Goal: Transaction & Acquisition: Obtain resource

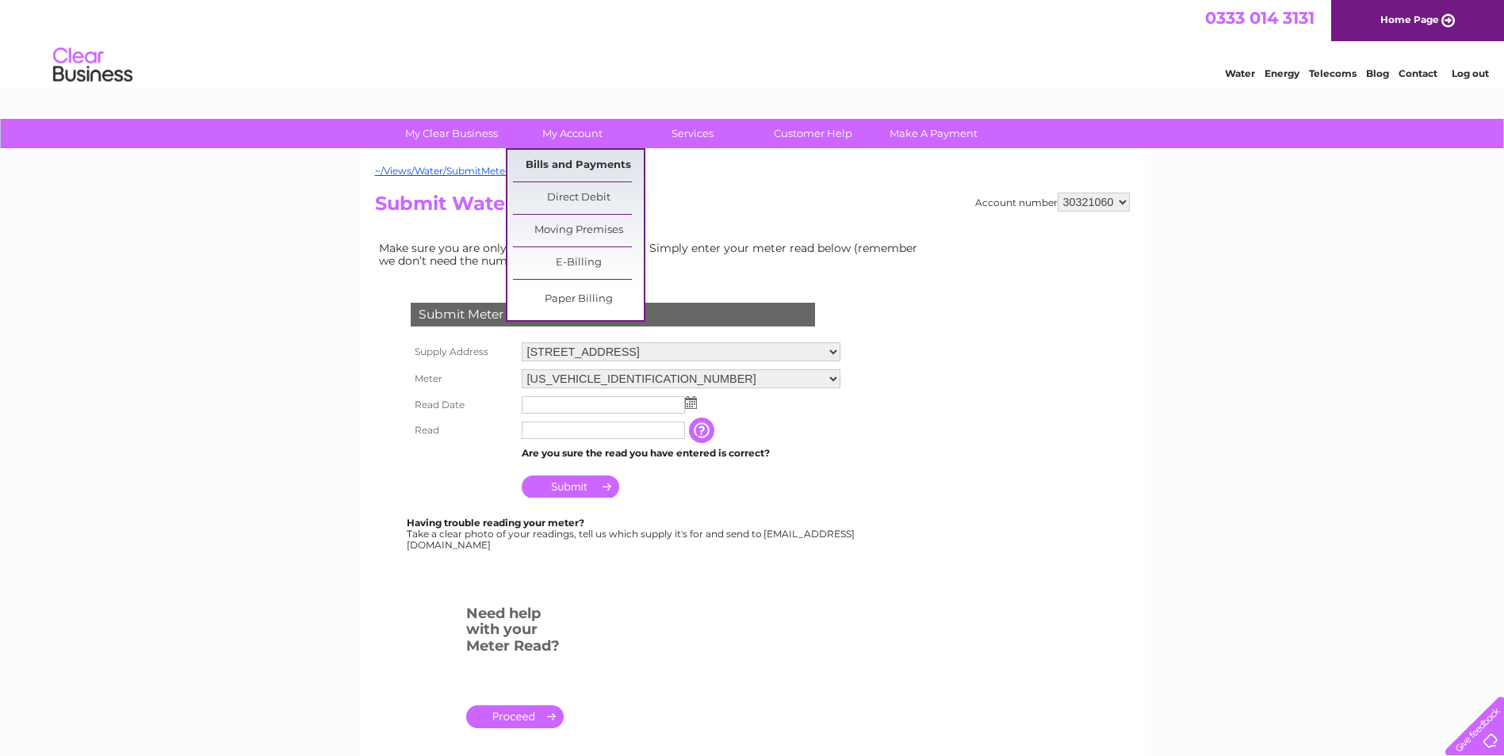
click at [566, 162] on link "Bills and Payments" at bounding box center [578, 166] width 131 height 32
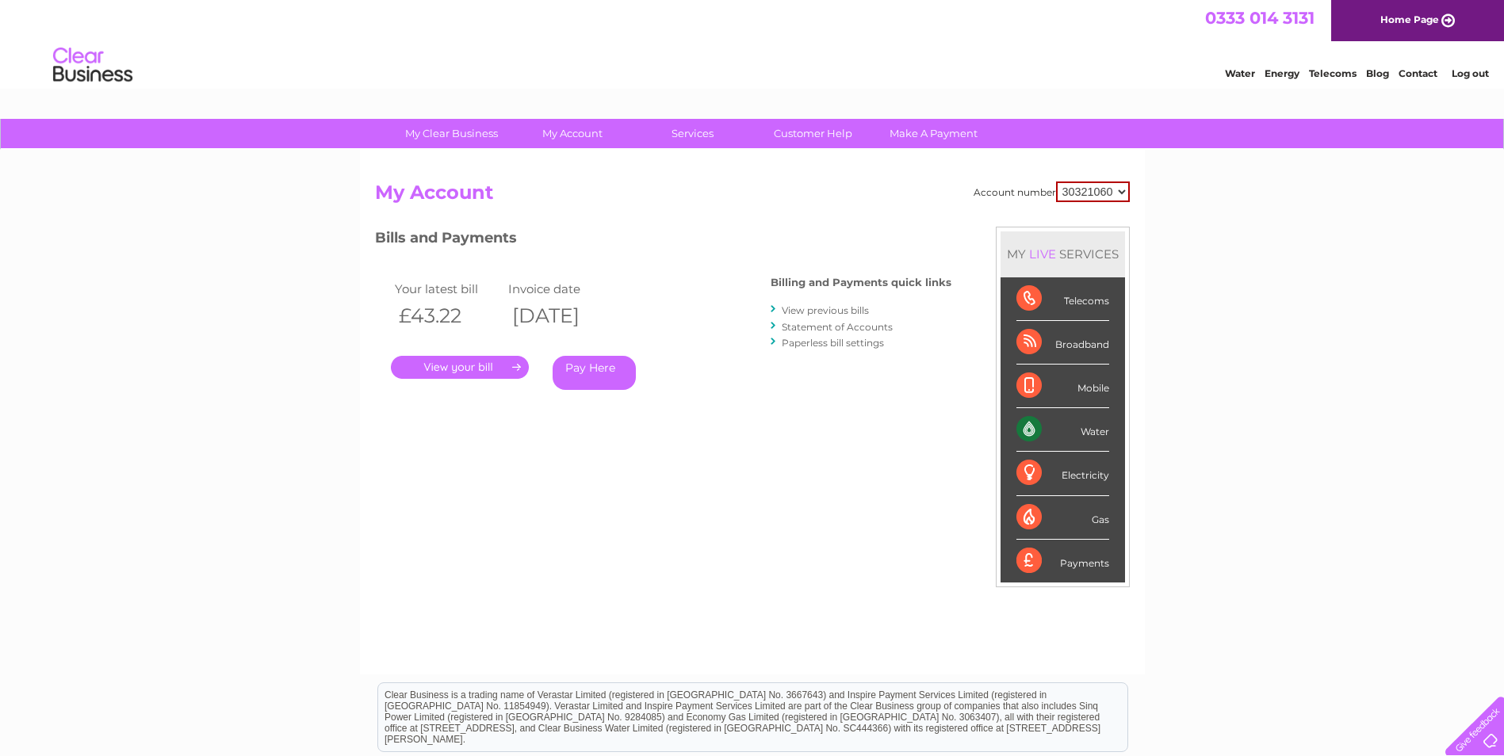
click at [823, 308] on link "View previous bills" at bounding box center [825, 310] width 87 height 12
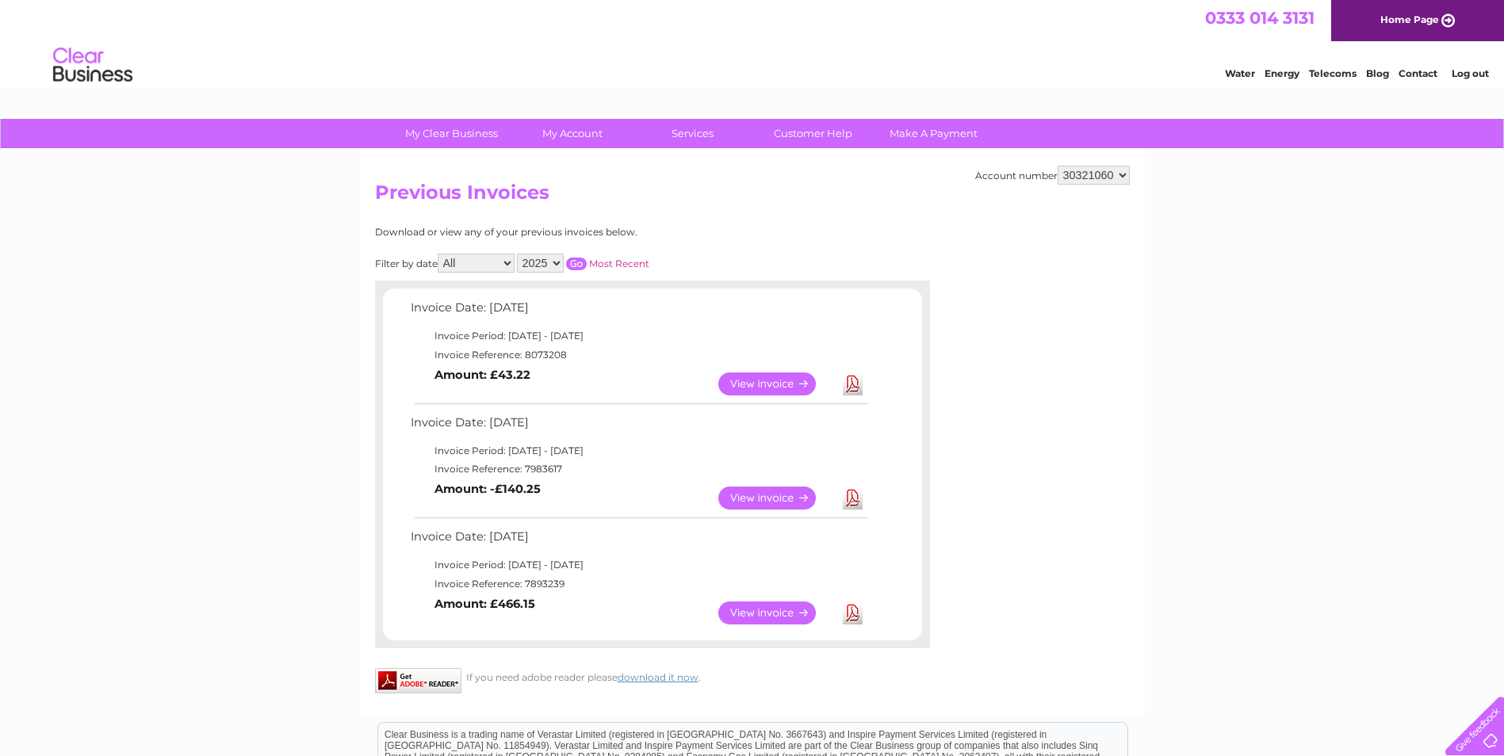
click at [757, 617] on link "View" at bounding box center [776, 613] width 117 height 23
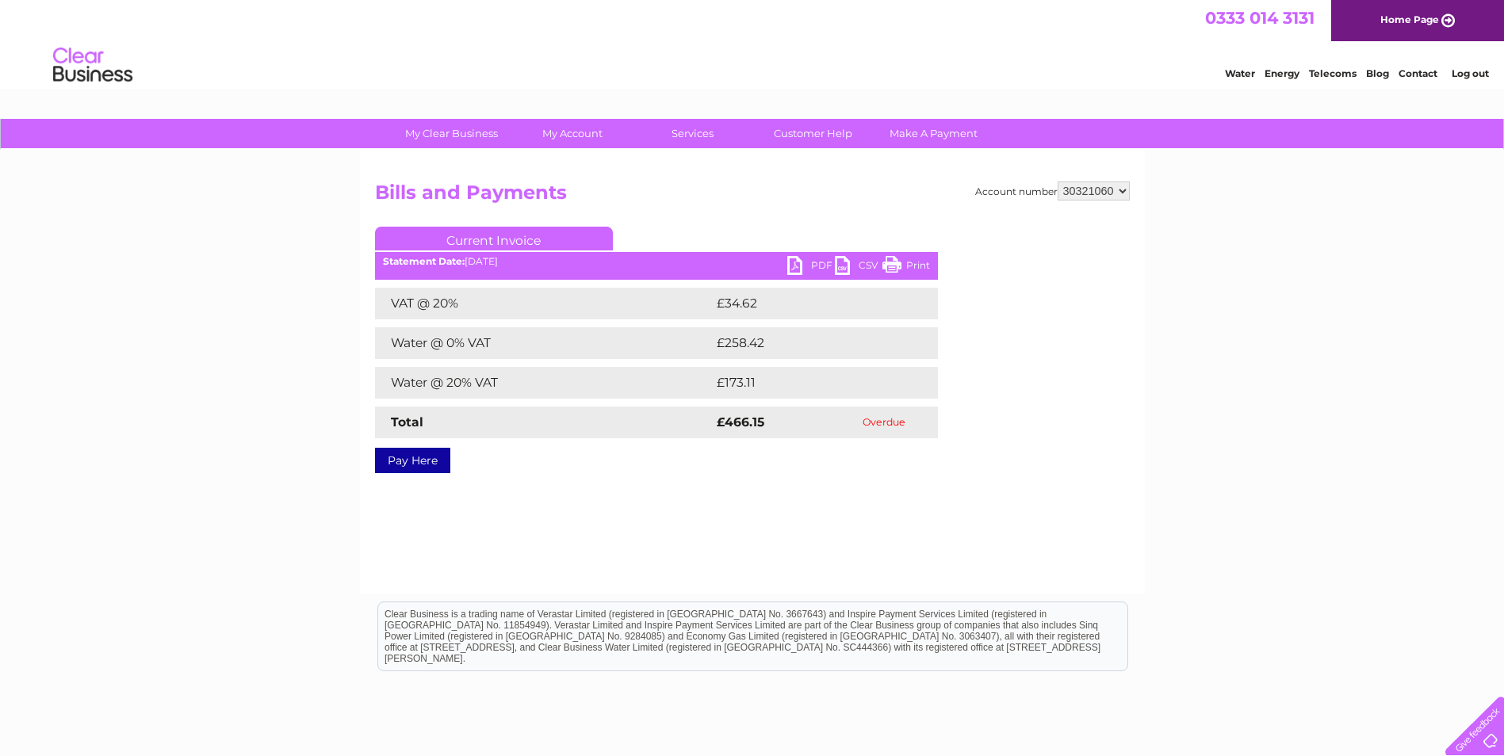
click at [799, 262] on link "PDF" at bounding box center [811, 267] width 48 height 23
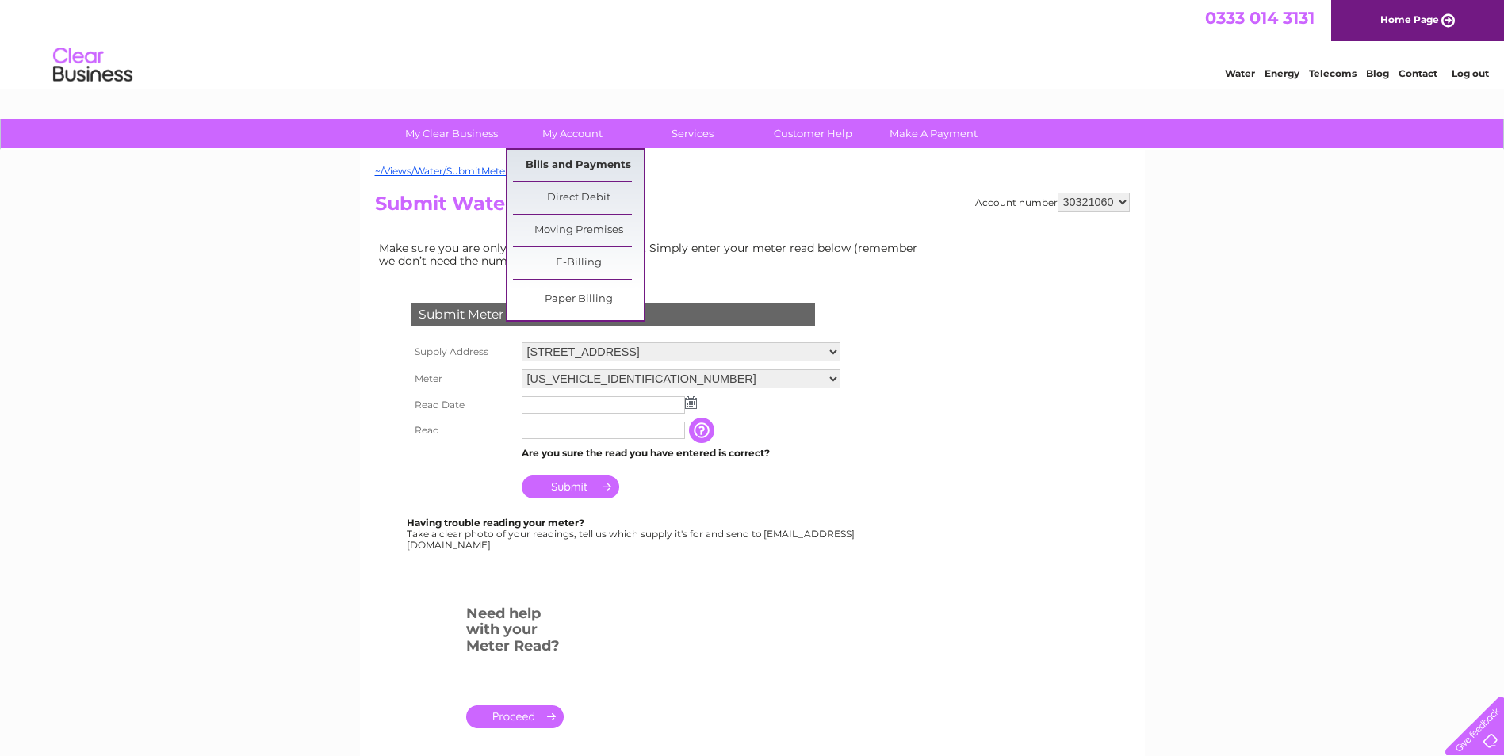
click at [587, 161] on link "Bills and Payments" at bounding box center [578, 166] width 131 height 32
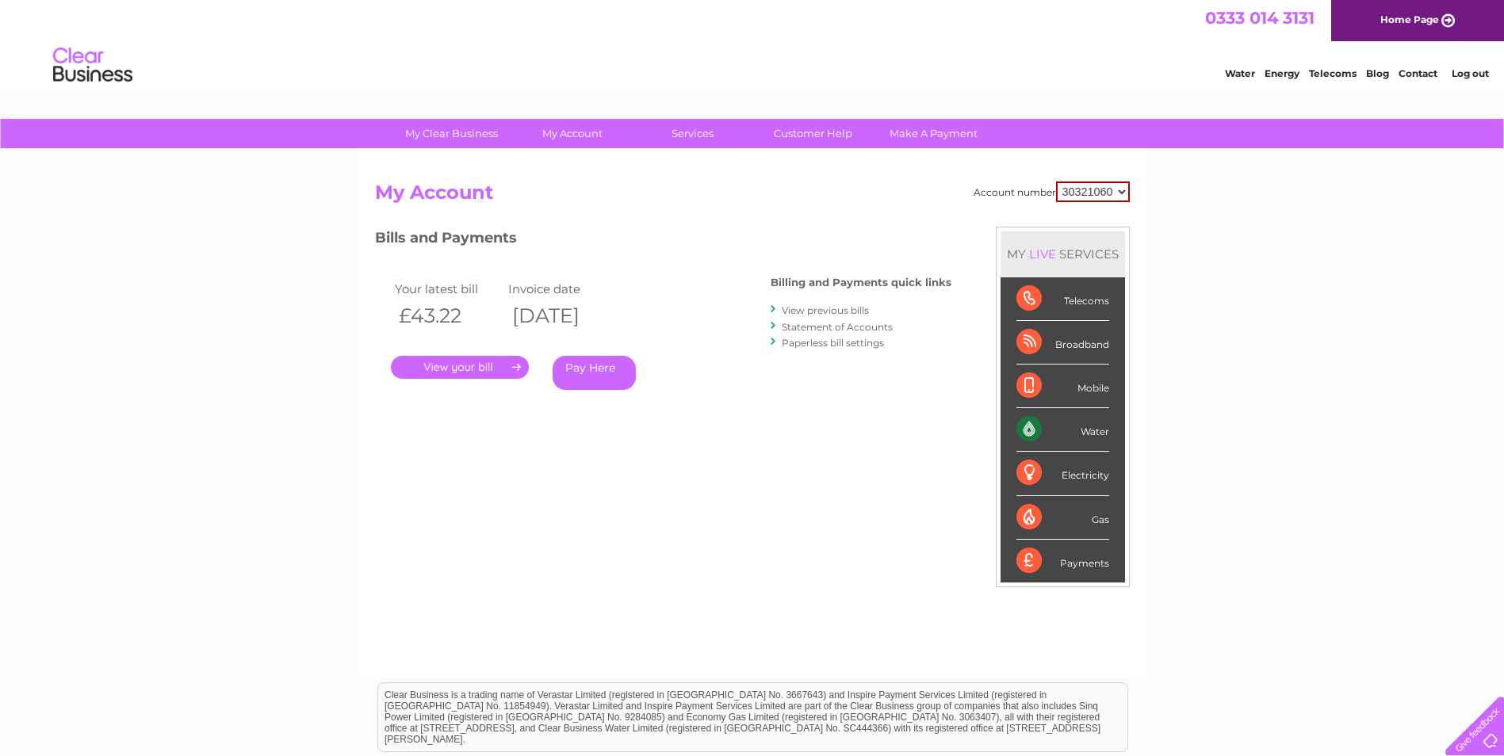
click at [828, 312] on link "View previous bills" at bounding box center [825, 310] width 87 height 12
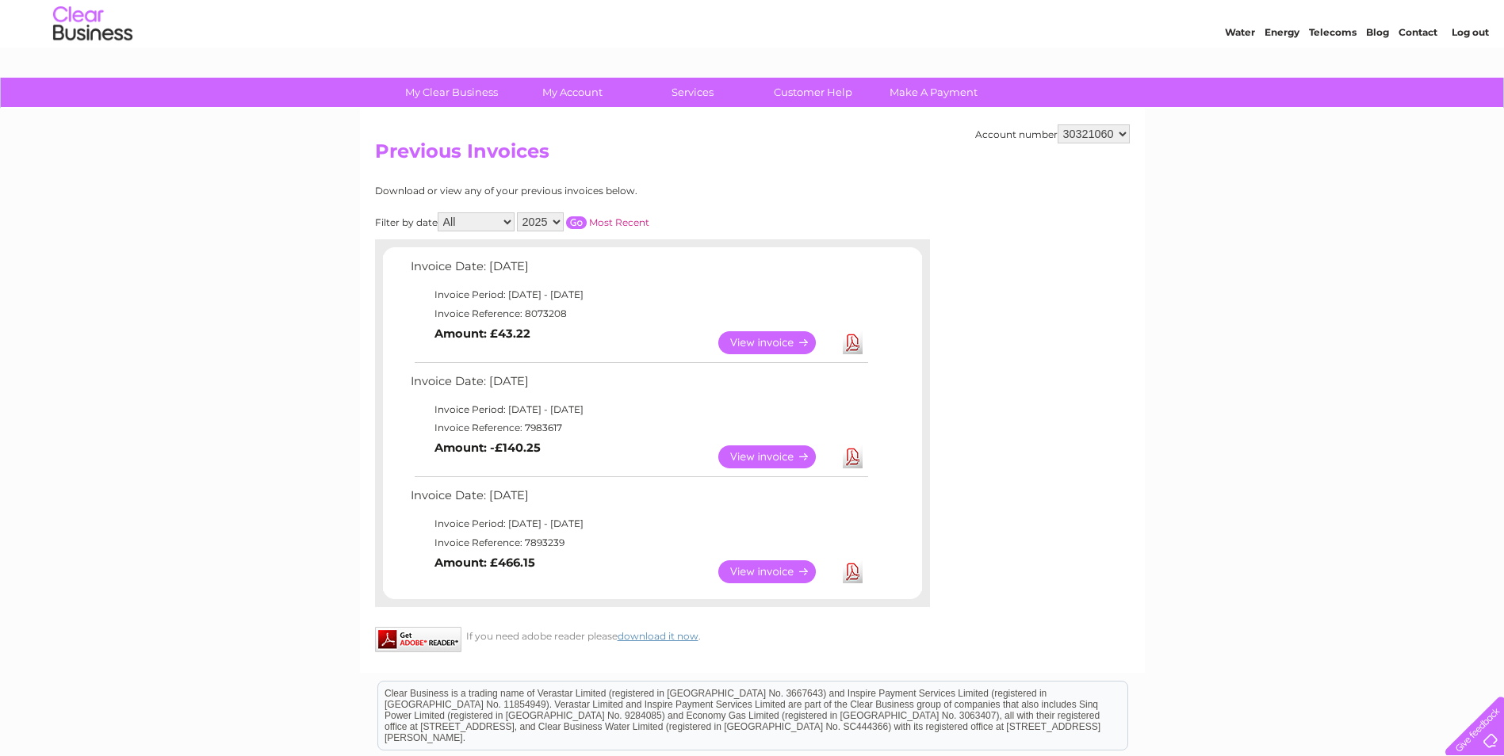
scroll to position [79, 0]
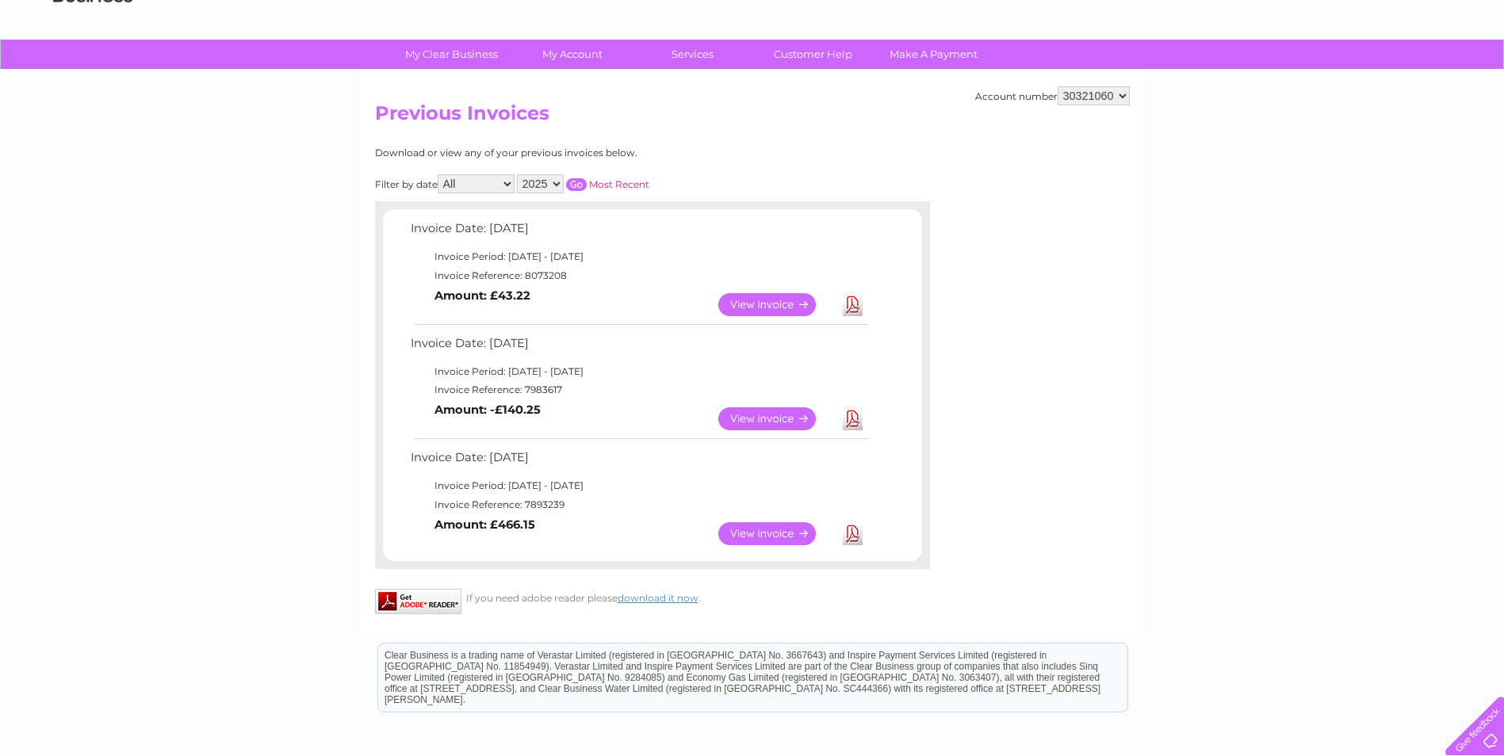
click at [789, 534] on link "View" at bounding box center [776, 533] width 117 height 23
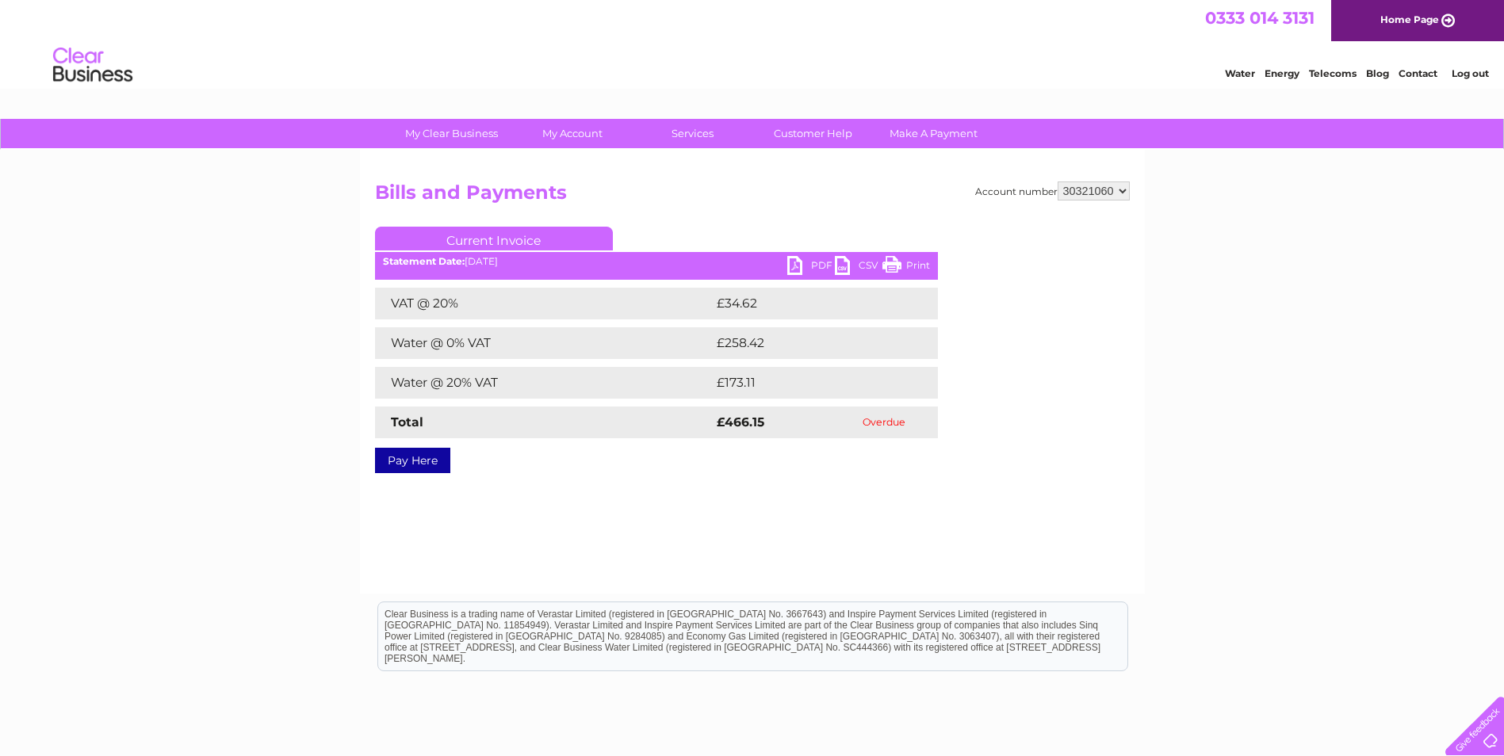
click at [809, 262] on link "PDF" at bounding box center [811, 267] width 48 height 23
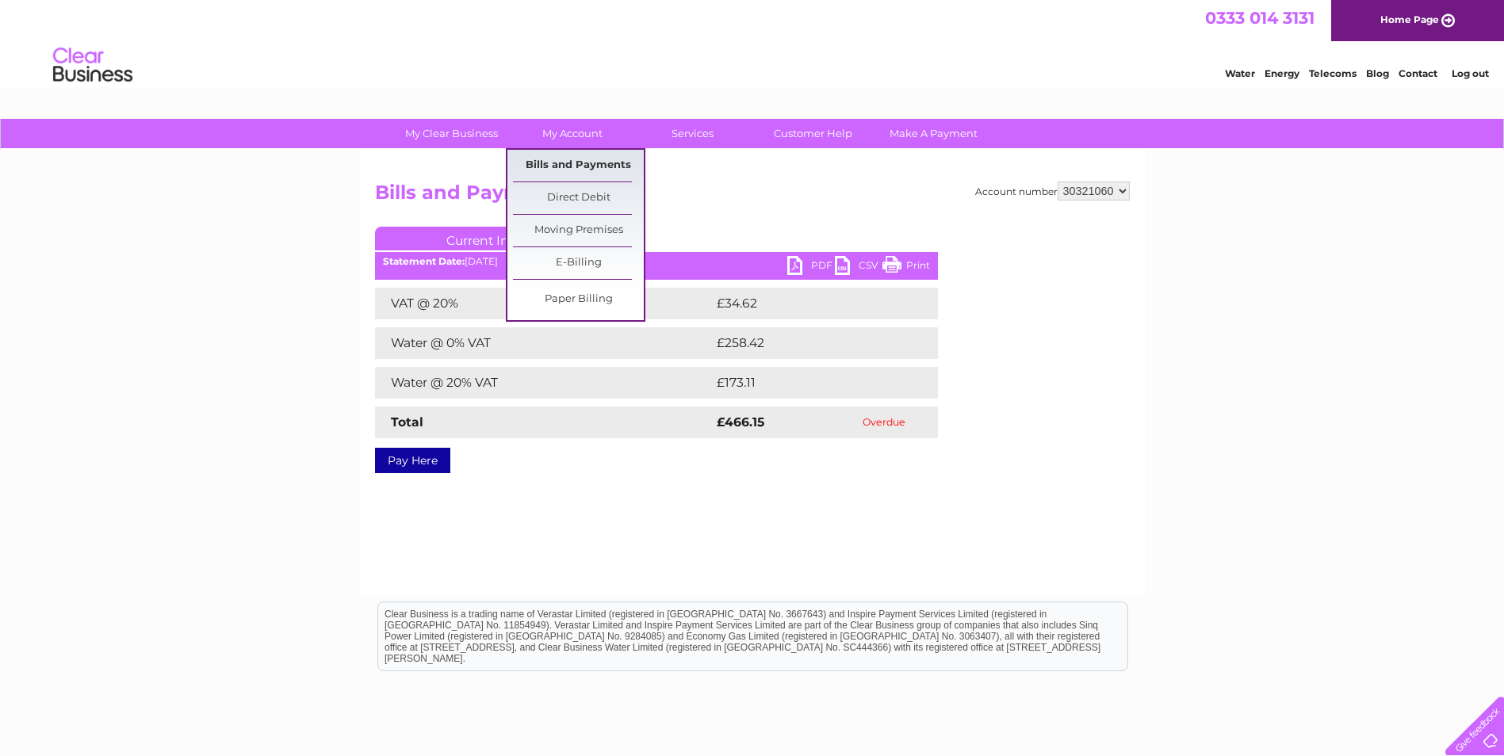
click at [583, 162] on link "Bills and Payments" at bounding box center [578, 166] width 131 height 32
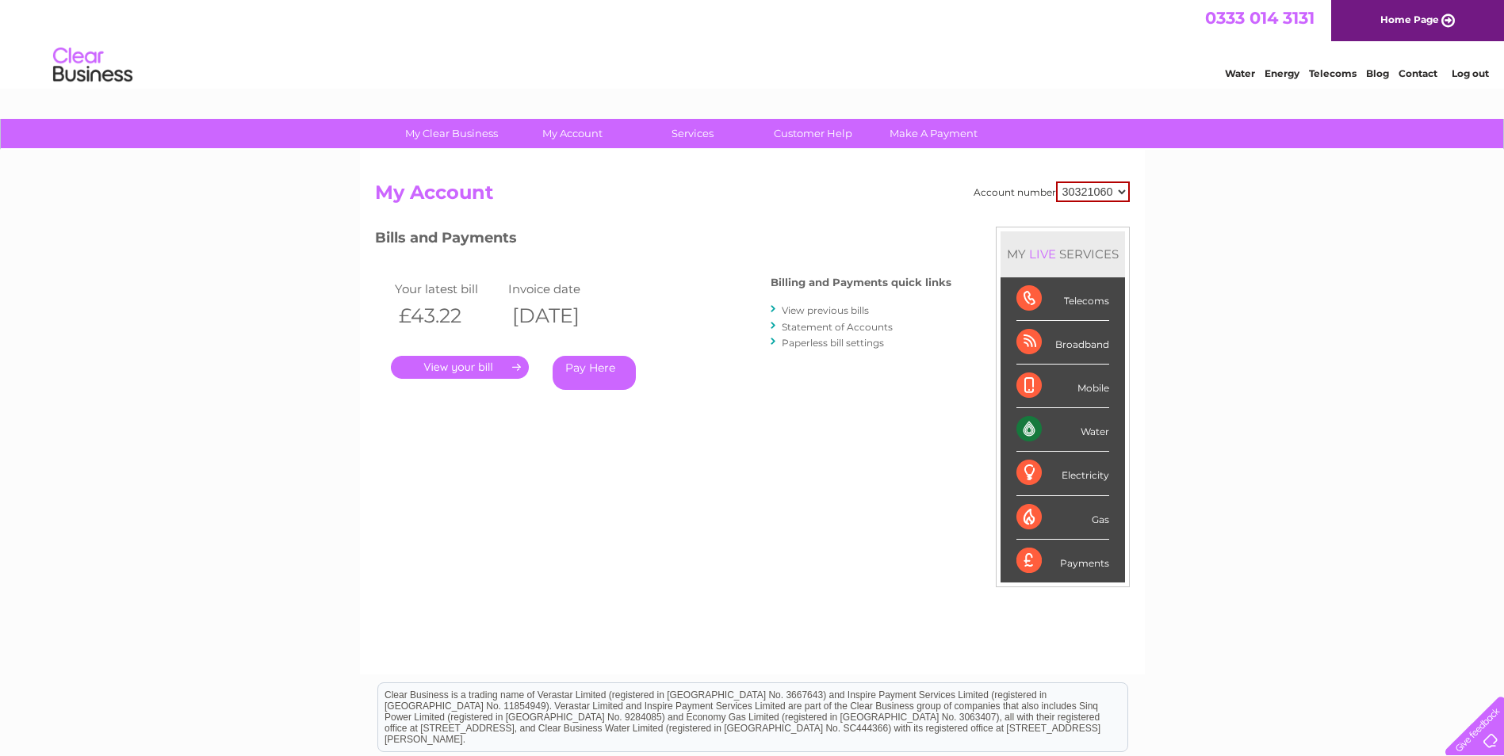
click at [839, 311] on link "View previous bills" at bounding box center [825, 310] width 87 height 12
